Goal: Transaction & Acquisition: Obtain resource

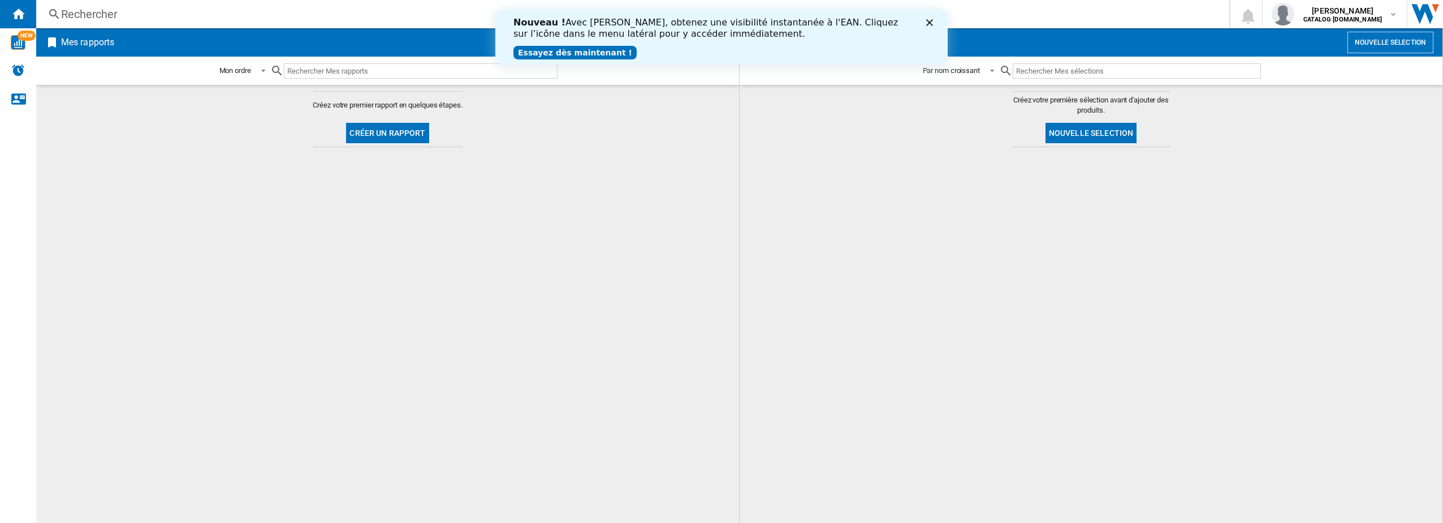
click at [718, 25] on icon "Close" at bounding box center [929, 22] width 7 height 7
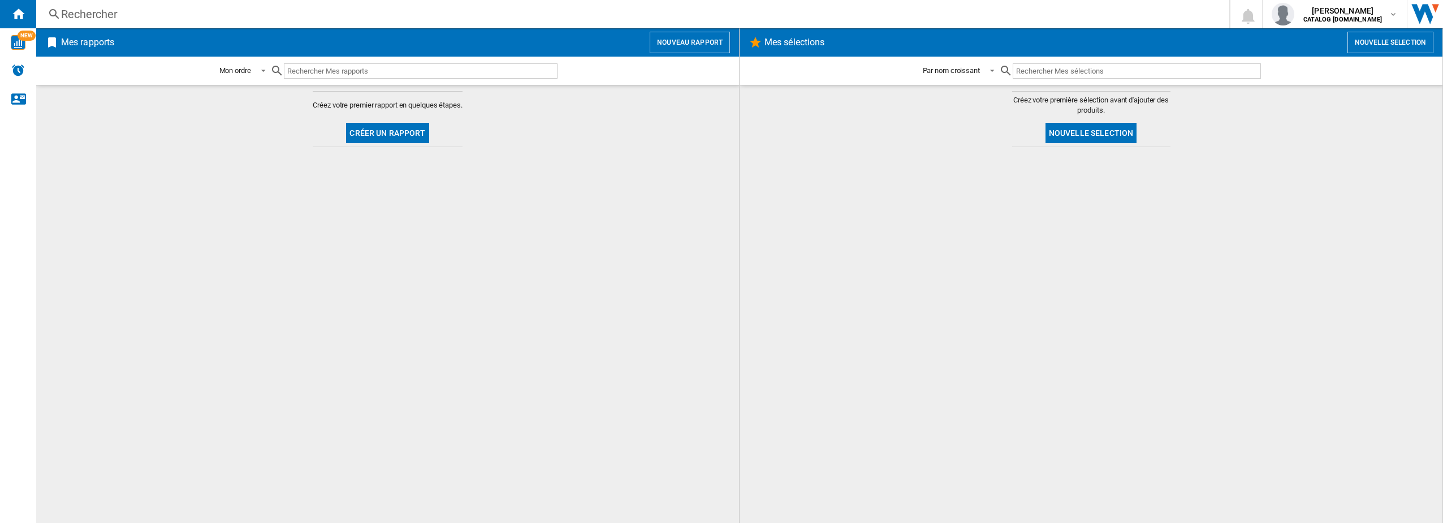
click at [693, 47] on button "Nouveau rapport" at bounding box center [690, 42] width 80 height 21
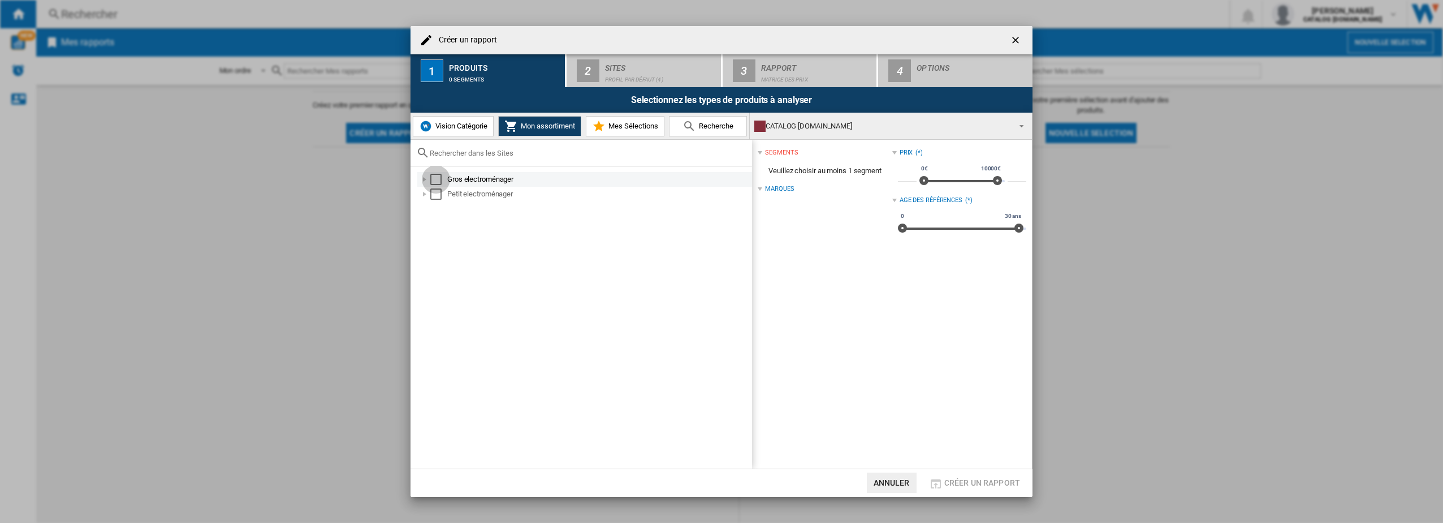
click at [435, 179] on div "Select" at bounding box center [435, 179] width 11 height 11
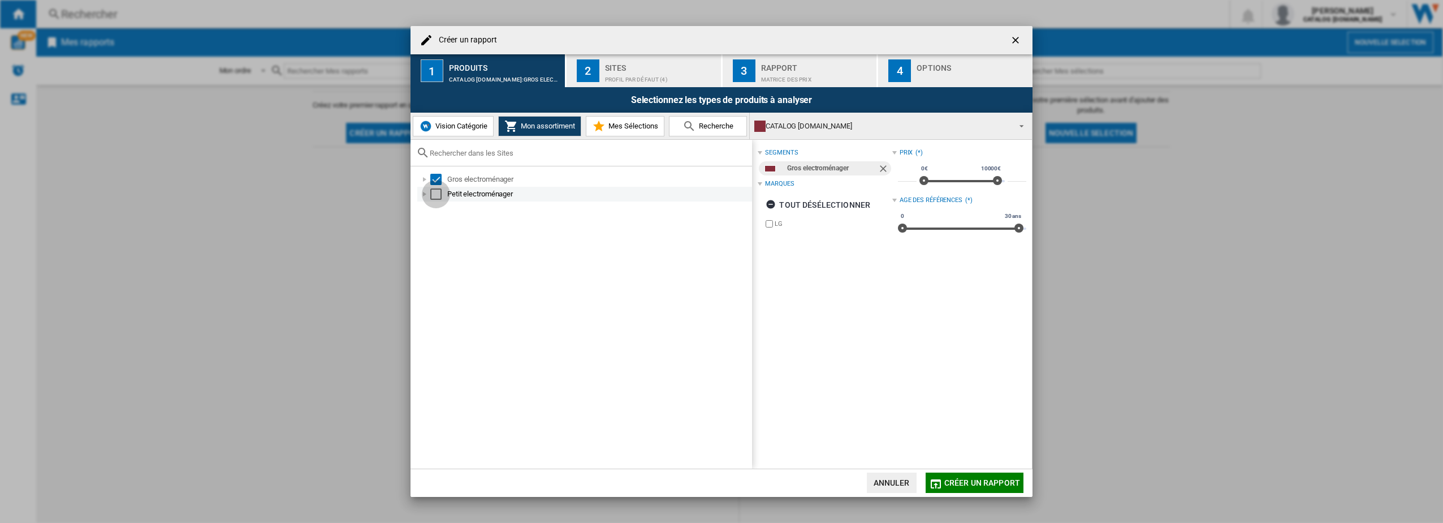
click at [440, 193] on div "Select" at bounding box center [435, 193] width 11 height 11
click at [616, 80] on div "Profil par défaut (4)" at bounding box center [660, 77] width 111 height 12
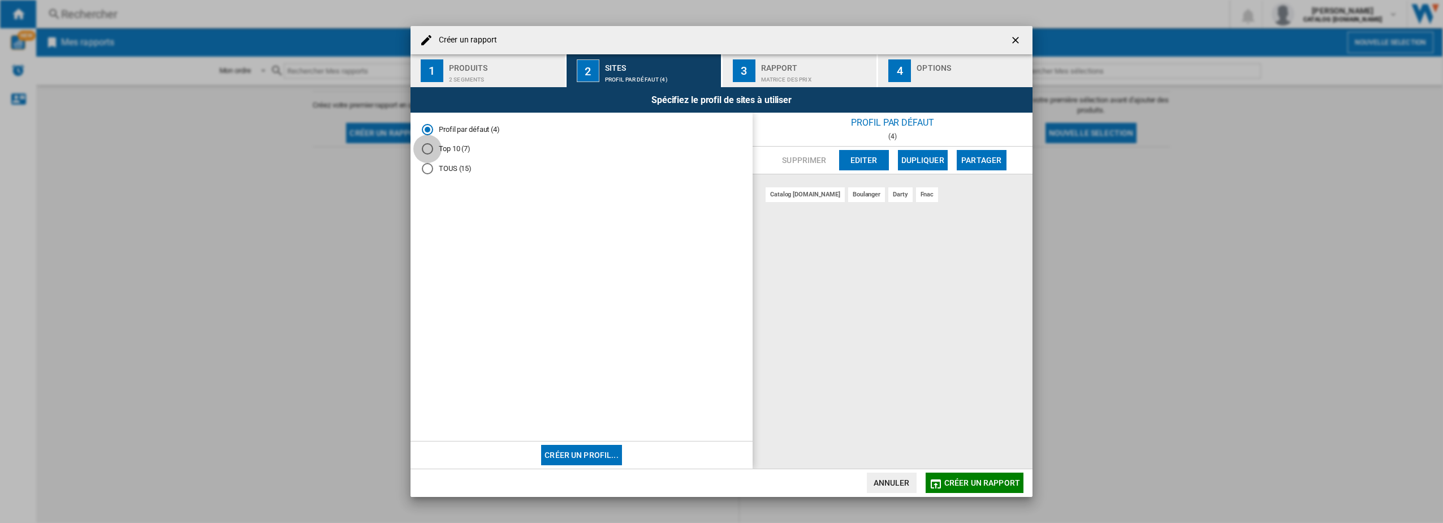
click at [432, 148] on div "Top 10 (7)" at bounding box center [427, 148] width 11 height 11
click at [718, 73] on div "Matrice des prix" at bounding box center [816, 77] width 111 height 12
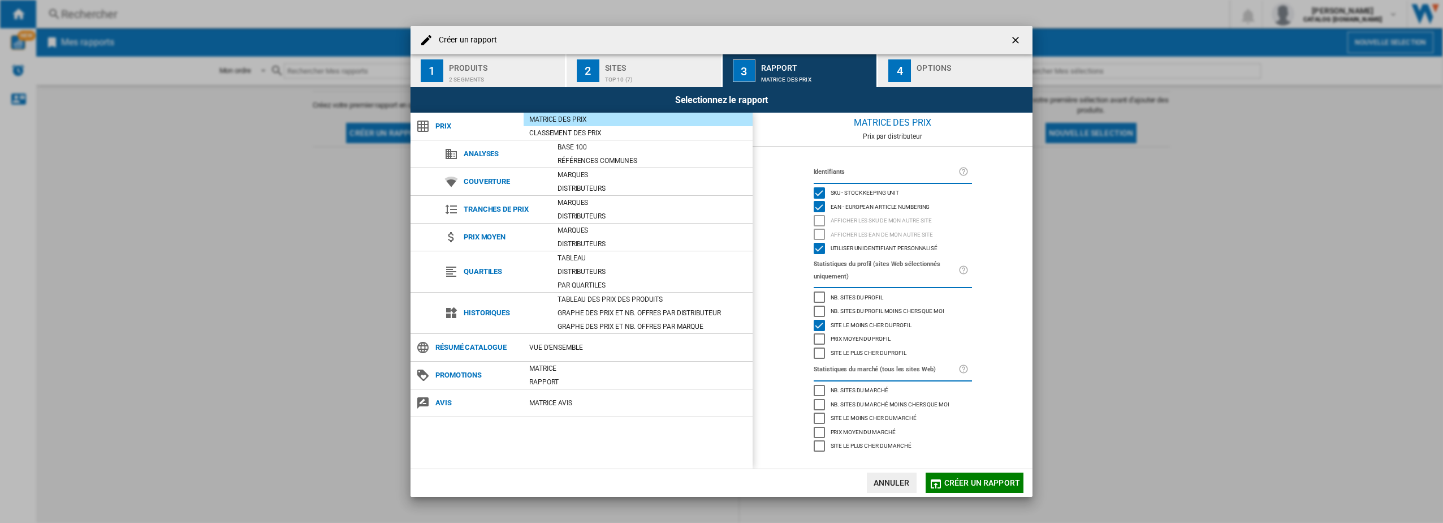
click at [718, 94] on div "Selectionnez le rapport" at bounding box center [722, 99] width 622 height 25
click at [718, 89] on div "Selectionnez le rapport" at bounding box center [722, 99] width 622 height 25
click at [718, 77] on div "4" at bounding box center [899, 70] width 23 height 23
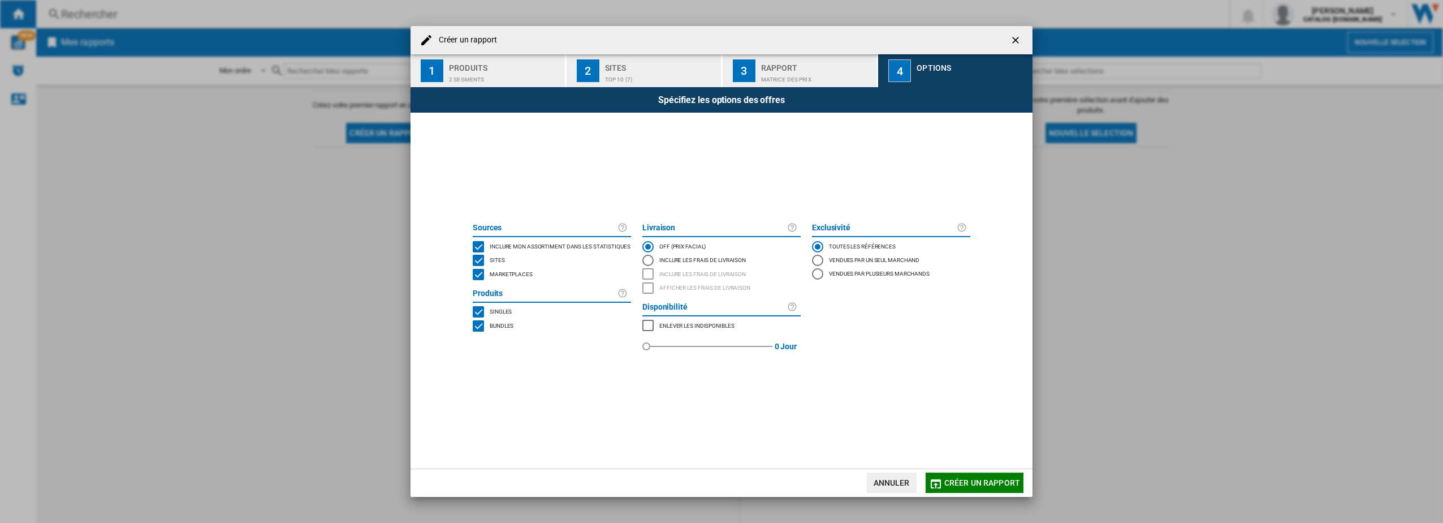
click at [478, 271] on div "MARKETPLACES" at bounding box center [478, 274] width 11 height 11
click at [718, 481] on span "Créer un rapport" at bounding box center [982, 482] width 76 height 9
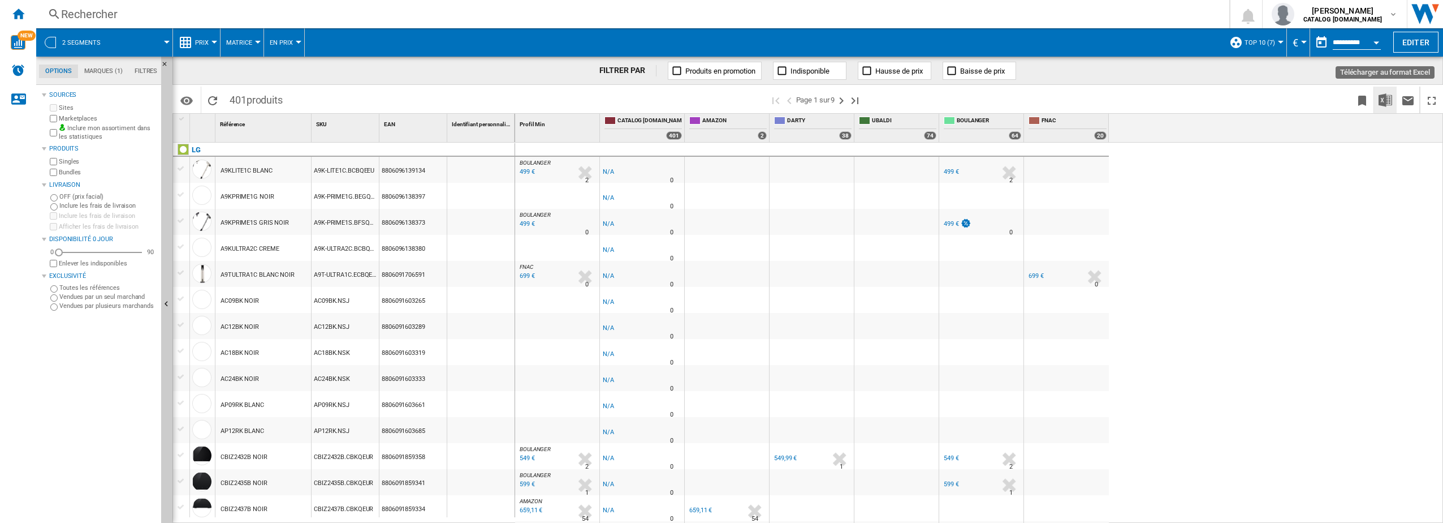
click at [718, 105] on img "Télécharger au format Excel" at bounding box center [1386, 100] width 14 height 14
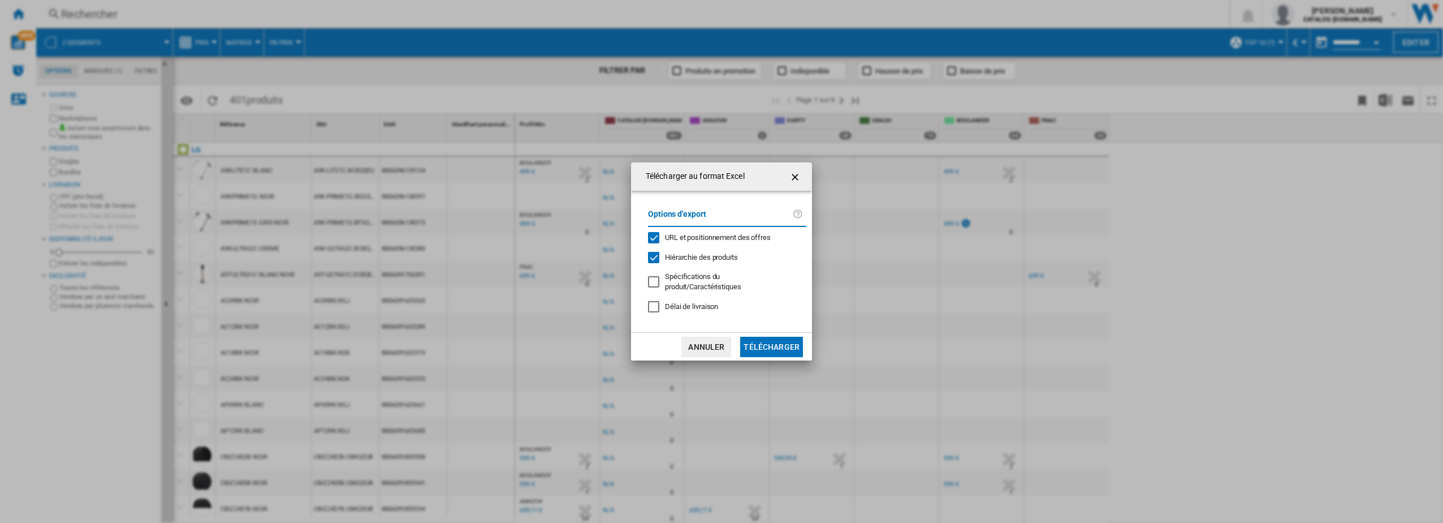
click at [718, 348] on button "Télécharger" at bounding box center [771, 346] width 63 height 20
